Goal: Find specific page/section: Find specific page/section

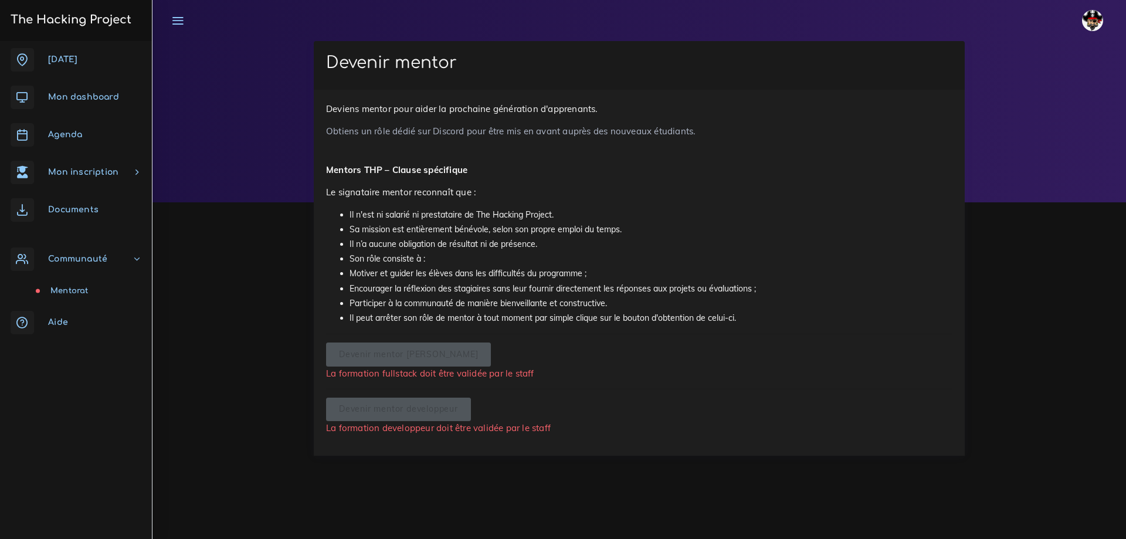
click at [116, 253] on link "Communauté" at bounding box center [76, 259] width 152 height 38
click at [78, 257] on span "Communauté" at bounding box center [77, 259] width 59 height 9
click at [79, 257] on span "Communauté" at bounding box center [77, 259] width 59 height 9
click at [82, 257] on span "Communauté" at bounding box center [77, 259] width 59 height 9
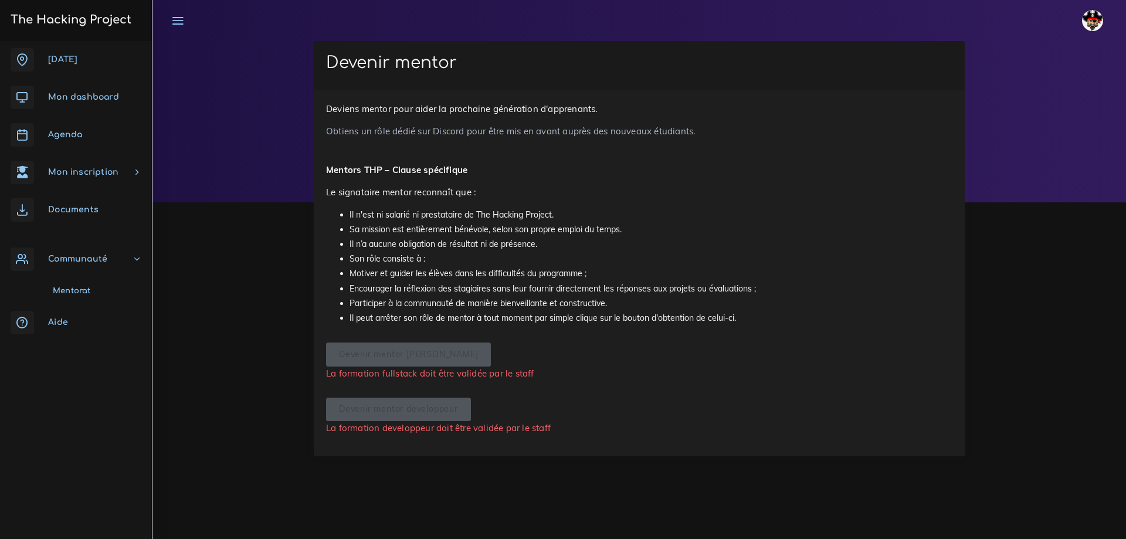
click at [82, 257] on span "Communauté" at bounding box center [77, 259] width 59 height 9
click at [109, 189] on link "Communauté" at bounding box center [76, 184] width 152 height 38
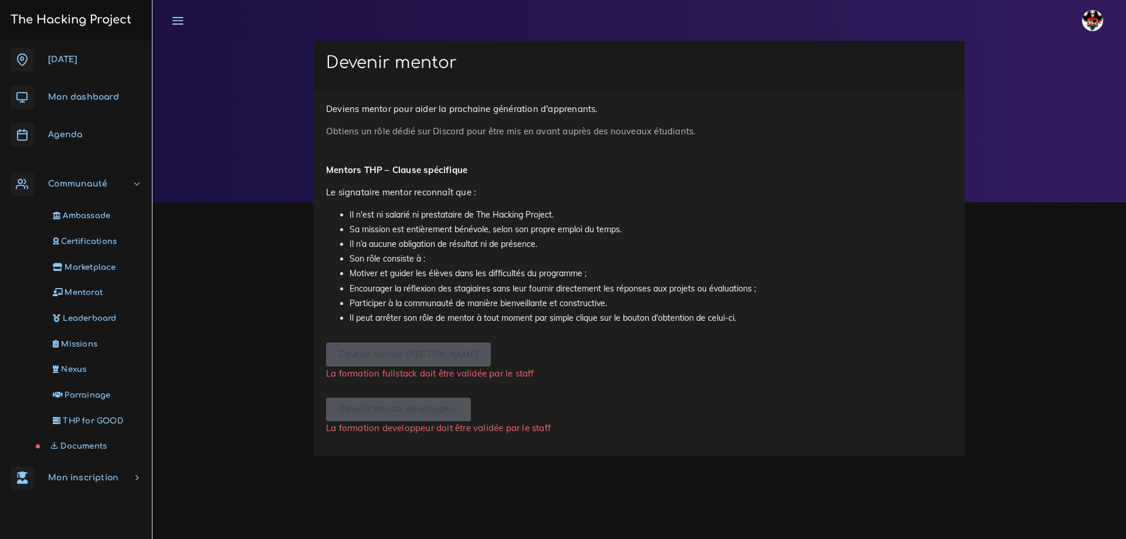
click at [76, 440] on link "Documents" at bounding box center [74, 446] width 152 height 26
